Goal: Information Seeking & Learning: Learn about a topic

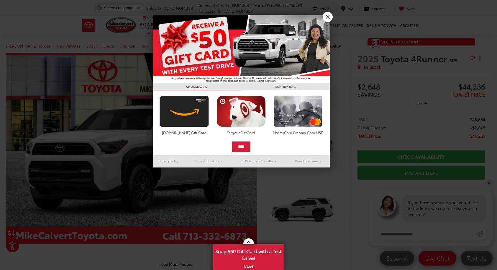
click at [329, 18] on link "X" at bounding box center [328, 17] width 10 height 10
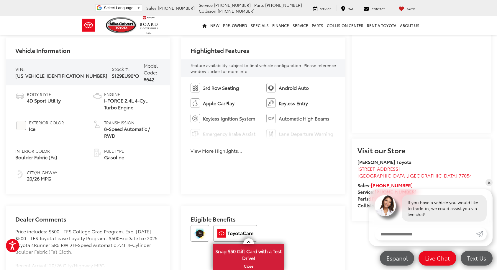
scroll to position [113, 0]
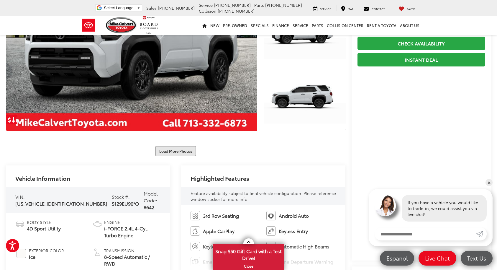
click at [181, 151] on button "Load More Photos" at bounding box center [175, 151] width 41 height 10
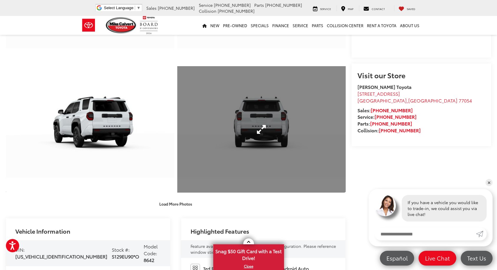
scroll to position [377, 0]
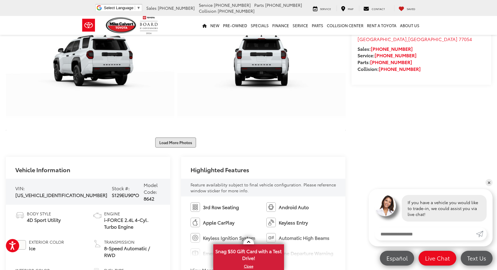
click at [174, 141] on button "Load More Photos" at bounding box center [175, 142] width 41 height 10
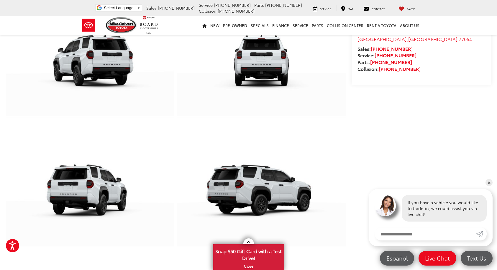
scroll to position [580, 0]
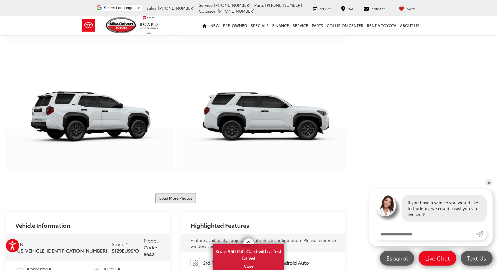
click at [175, 201] on button "Load More Photos" at bounding box center [175, 198] width 41 height 10
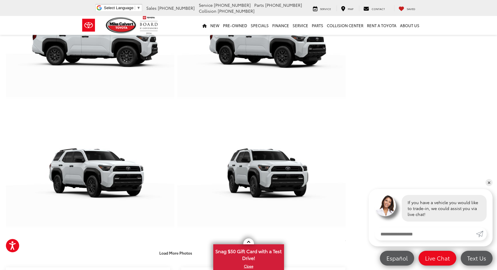
scroll to position [987, 0]
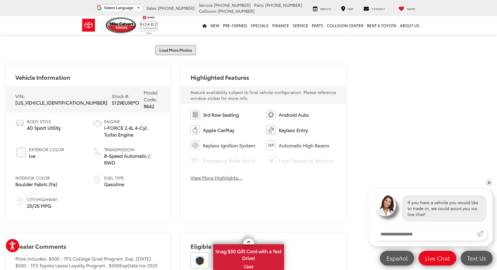
click at [179, 49] on button "Load More Photos" at bounding box center [175, 50] width 41 height 10
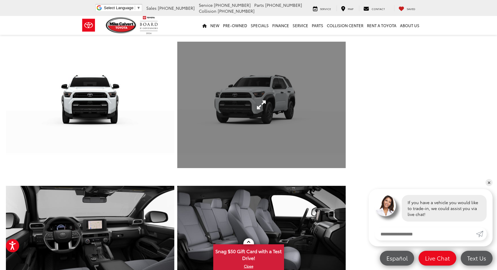
scroll to position [1183, 0]
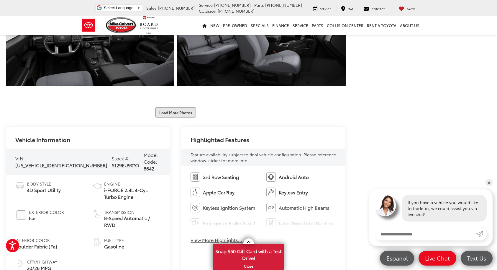
click at [175, 114] on button "Load More Photos" at bounding box center [175, 112] width 41 height 10
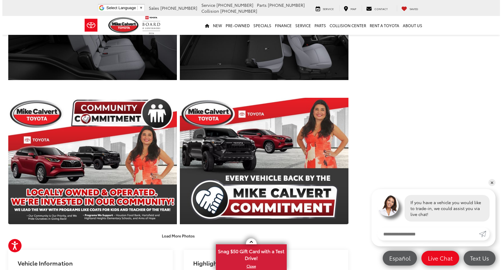
scroll to position [1199, 0]
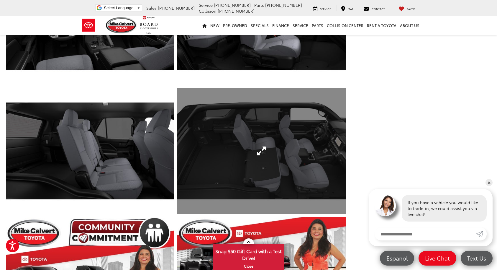
click at [234, 148] on link "Expand Photo 21" at bounding box center [261, 151] width 169 height 126
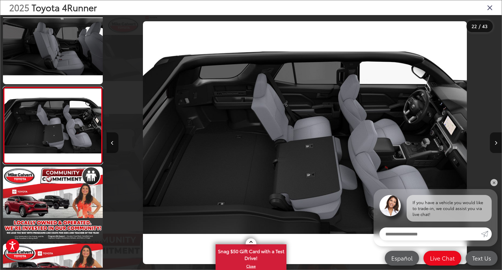
scroll to position [0, 8295]
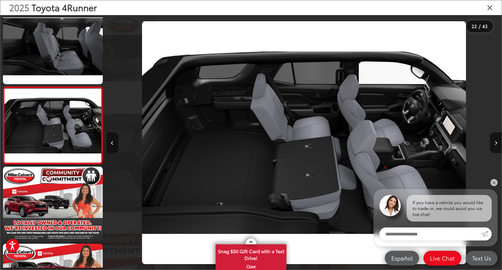
click at [113, 144] on icon "Previous image" at bounding box center [112, 143] width 3 height 4
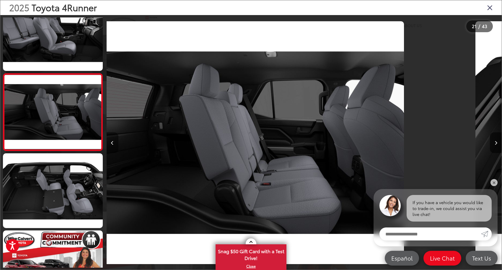
scroll to position [1473, 0]
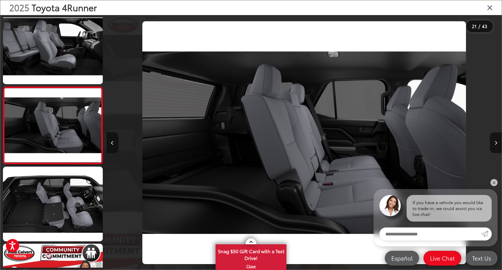
click at [113, 144] on icon "Previous image" at bounding box center [112, 143] width 3 height 4
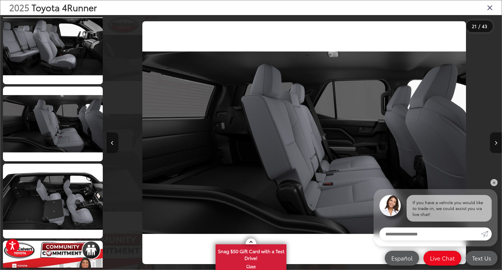
scroll to position [1396, 0]
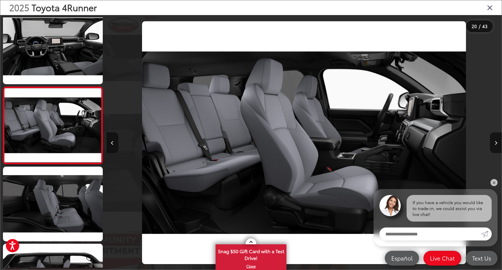
click at [113, 144] on icon "Previous image" at bounding box center [112, 143] width 3 height 4
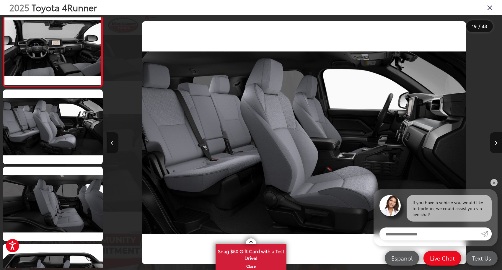
scroll to position [1319, 0]
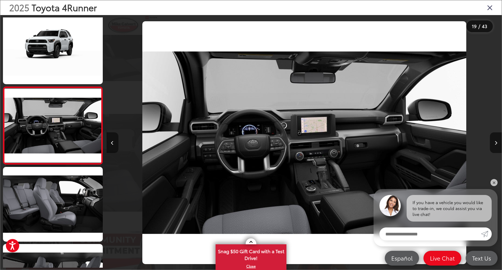
click at [113, 144] on icon "Previous image" at bounding box center [112, 143] width 3 height 4
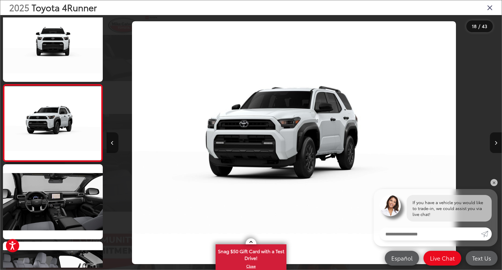
scroll to position [0, 0]
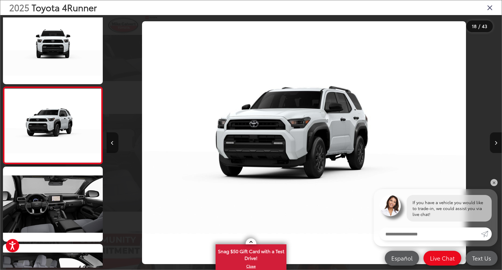
click at [113, 144] on icon "Previous image" at bounding box center [112, 143] width 3 height 4
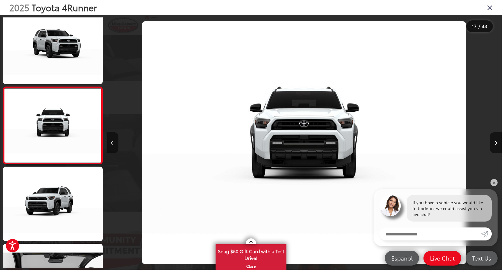
click at [113, 144] on icon "Previous image" at bounding box center [112, 143] width 3 height 4
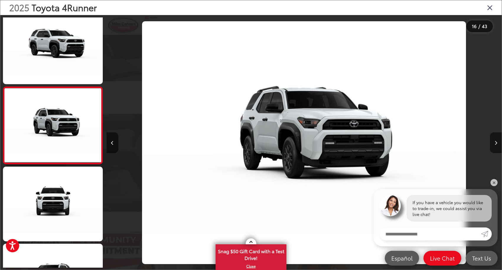
click at [492, 7] on icon "Close gallery" at bounding box center [490, 8] width 6 height 8
